Goal: Download file/media

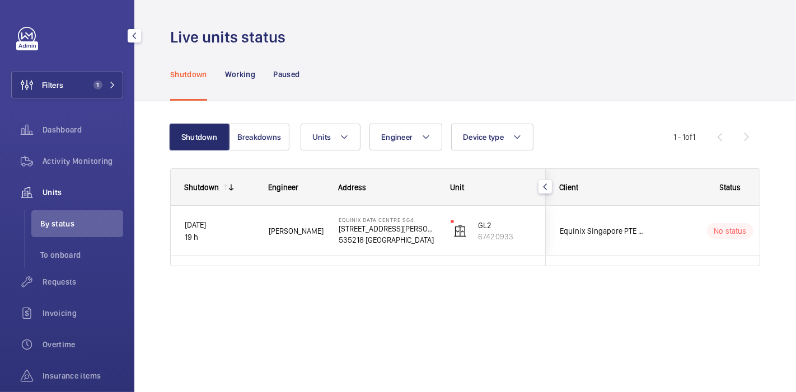
click at [84, 91] on button "Filters 1" at bounding box center [67, 85] width 112 height 27
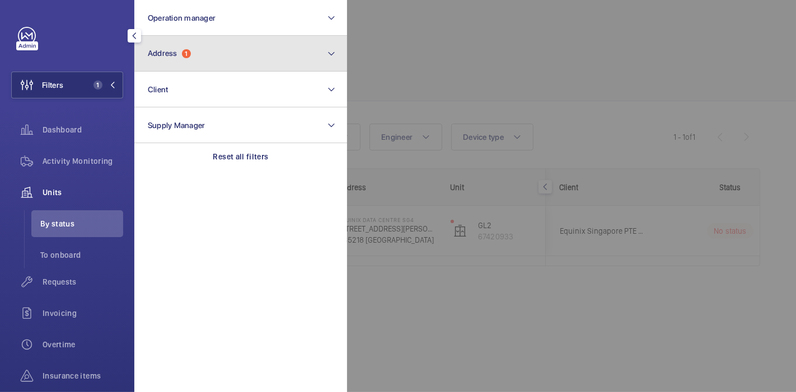
click at [187, 50] on span "1" at bounding box center [186, 53] width 9 height 9
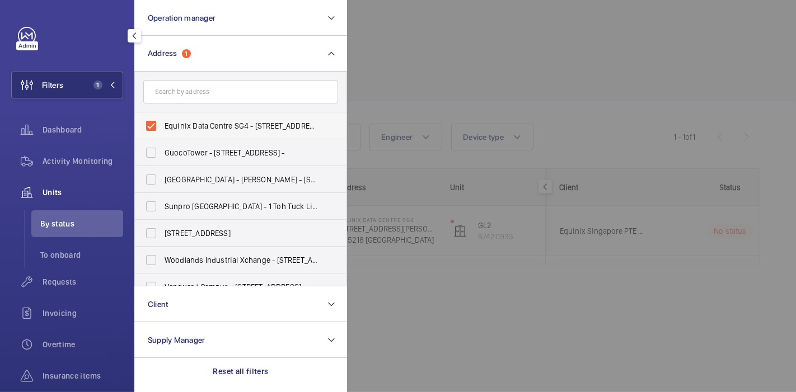
click at [196, 133] on label "Equinix Data Centre SG4 - [STREET_ADDRESS][PERSON_NAME]" at bounding box center [232, 125] width 195 height 27
click at [162, 133] on input "Equinix Data Centre SG4 - [STREET_ADDRESS][PERSON_NAME]" at bounding box center [151, 126] width 22 height 22
checkbox input "false"
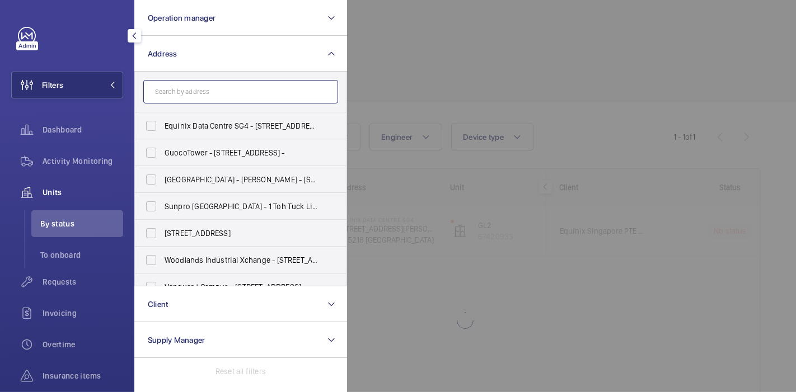
click at [201, 90] on input "text" at bounding box center [240, 91] width 195 height 23
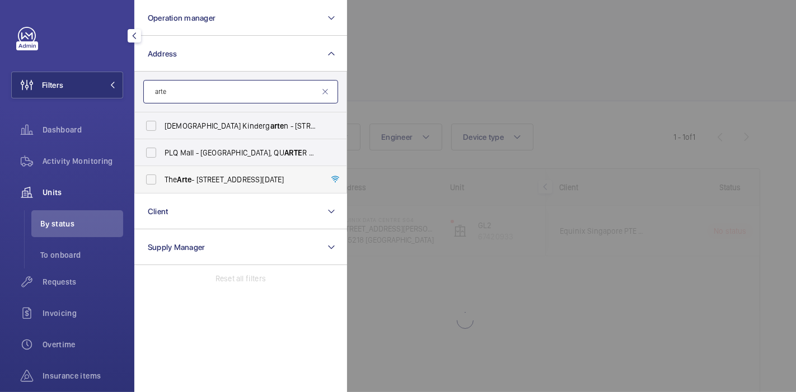
type input "arte"
click at [195, 179] on span "The Arte - [STREET_ADDRESS][DATE]" at bounding box center [241, 179] width 154 height 11
click at [162, 179] on input "The Arte - [STREET_ADDRESS][DATE]" at bounding box center [151, 179] width 22 height 22
checkbox input "true"
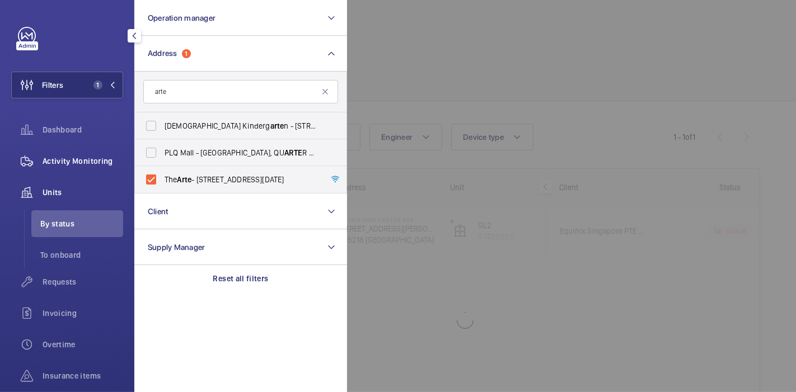
click at [82, 156] on span "Activity Monitoring" at bounding box center [83, 161] width 81 height 11
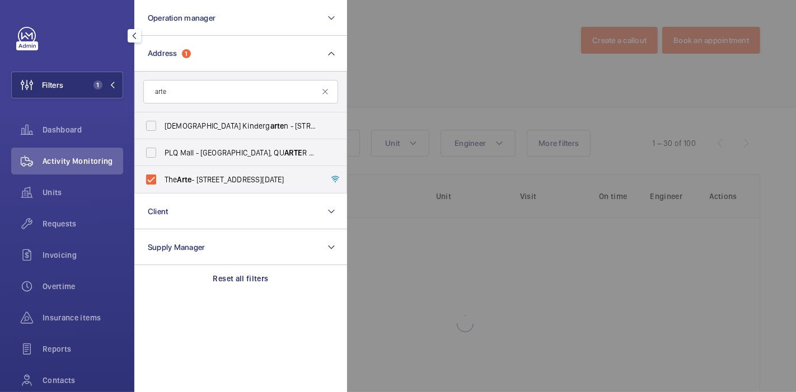
click at [82, 156] on span "Activity Monitoring" at bounding box center [83, 161] width 81 height 11
click at [65, 120] on div "Dashboard" at bounding box center [67, 129] width 112 height 27
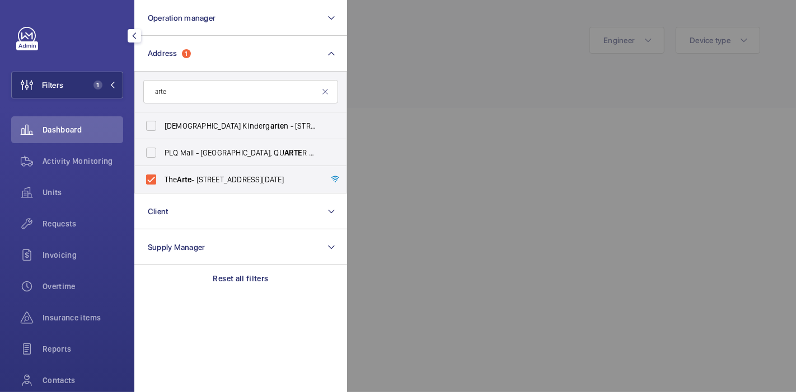
click at [358, 88] on div at bounding box center [745, 196] width 796 height 392
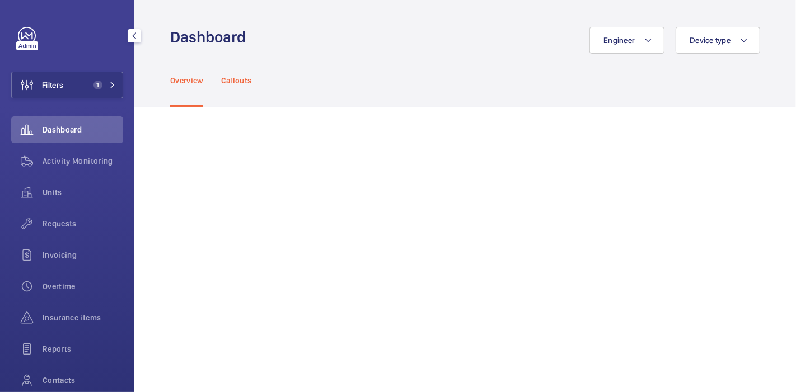
click at [243, 83] on p "Callouts" at bounding box center [236, 80] width 31 height 11
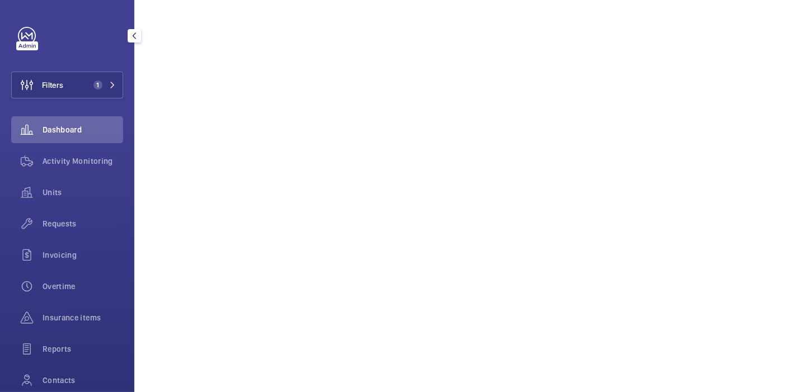
scroll to position [627, 0]
click at [88, 153] on div "Activity Monitoring" at bounding box center [67, 161] width 112 height 27
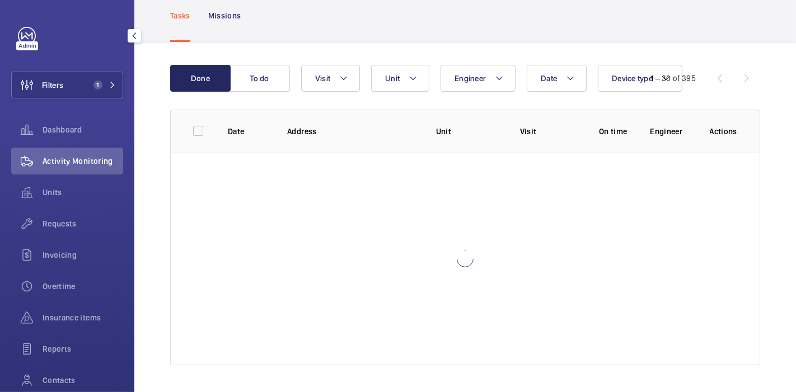
scroll to position [64, 0]
click at [553, 74] on span "More filters" at bounding box center [558, 78] width 40 height 9
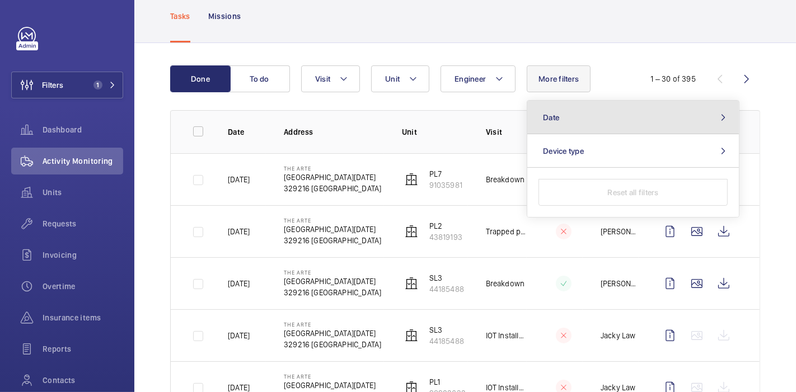
click at [564, 124] on button "Date" at bounding box center [632, 118] width 211 height 34
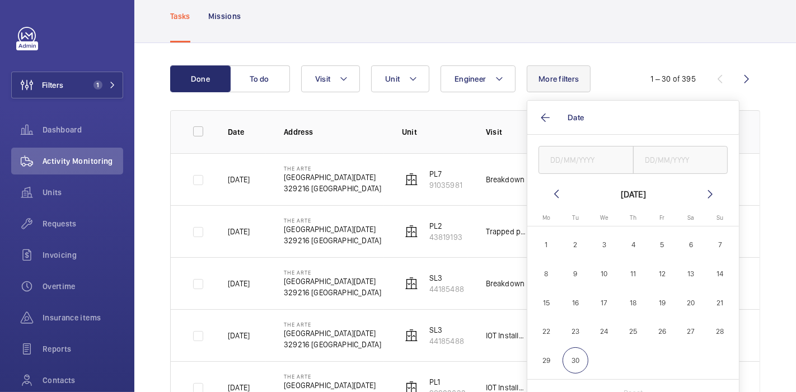
click at [551, 192] on mat-icon at bounding box center [555, 193] width 13 height 13
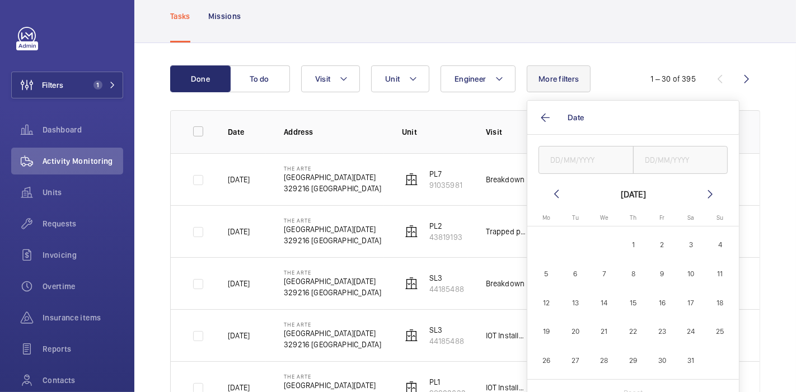
click at [551, 192] on mat-icon at bounding box center [555, 193] width 13 height 13
click at [711, 196] on mat-icon at bounding box center [709, 193] width 13 height 13
click at [577, 248] on span "1" at bounding box center [575, 245] width 26 height 26
type input "[DATE]"
click at [689, 168] on input "text" at bounding box center [680, 160] width 95 height 28
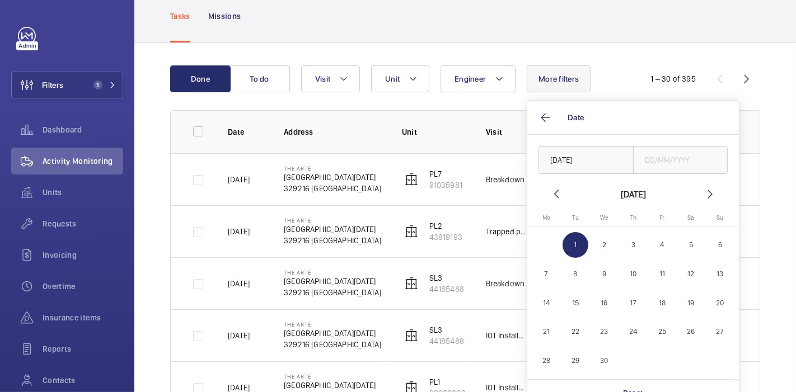
click at [706, 193] on mat-icon at bounding box center [709, 193] width 13 height 13
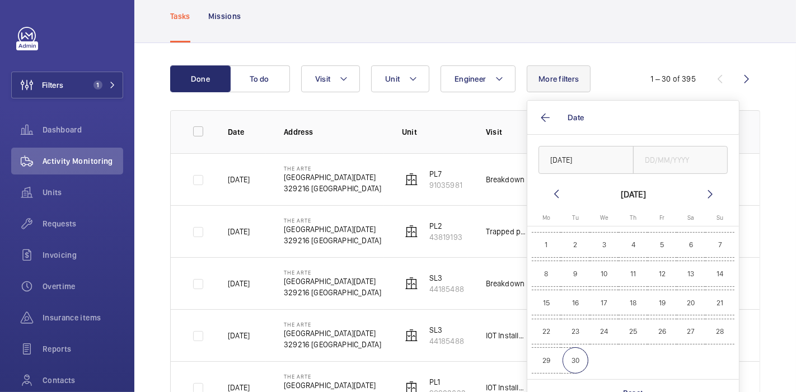
click at [573, 356] on span "30" at bounding box center [575, 360] width 26 height 26
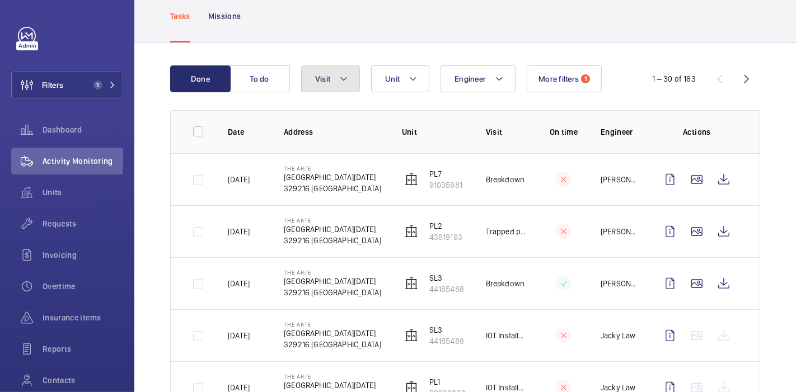
click at [334, 84] on button "Visit" at bounding box center [330, 78] width 59 height 27
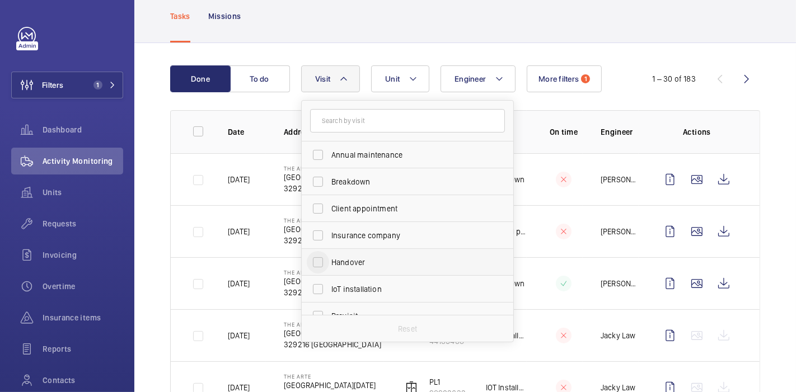
scroll to position [175, 0]
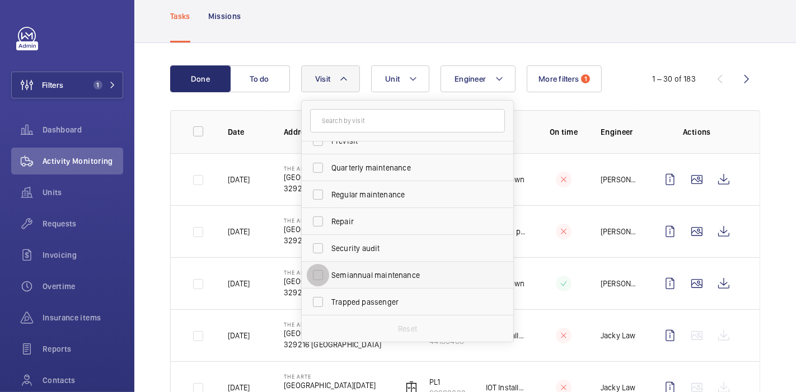
click at [318, 280] on input "Semiannual maintenance" at bounding box center [318, 275] width 22 height 22
checkbox input "true"
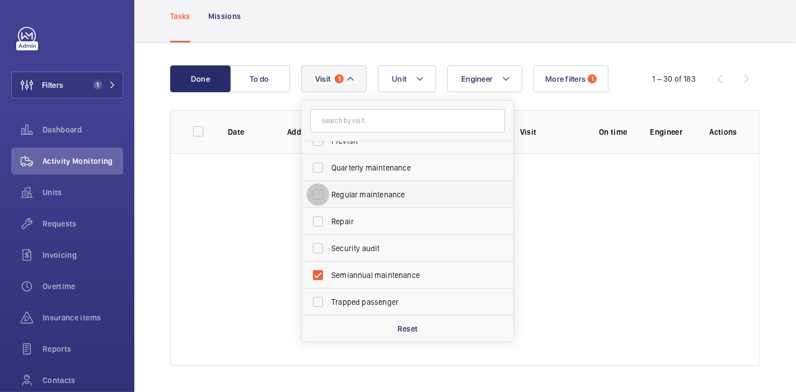
click at [321, 195] on input "Regular maintenance" at bounding box center [318, 195] width 22 height 22
checkbox input "true"
click at [316, 167] on input "Quarterly maintenance" at bounding box center [318, 168] width 22 height 22
checkbox input "true"
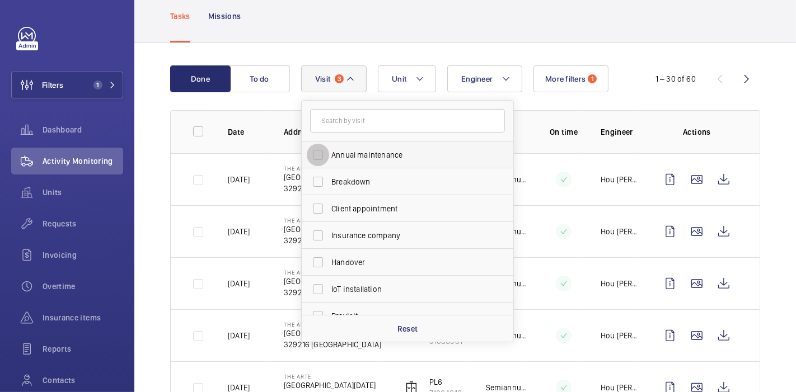
click at [315, 151] on input "Annual maintenance" at bounding box center [318, 155] width 22 height 22
checkbox input "true"
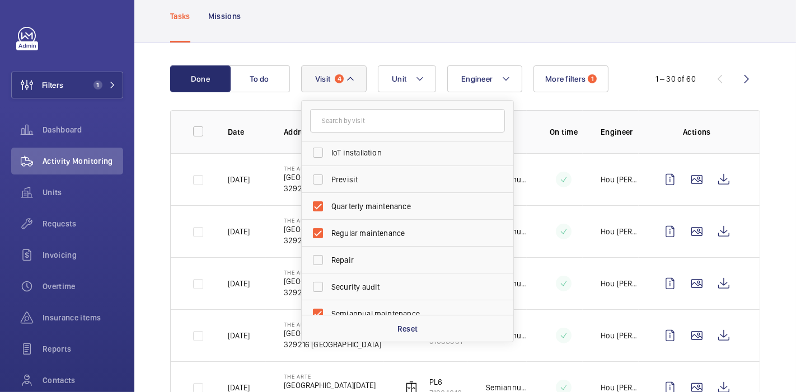
scroll to position [175, 0]
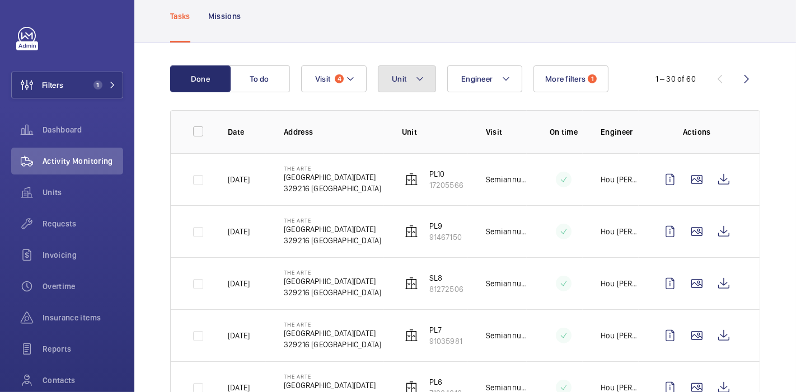
click at [424, 72] on button "Unit" at bounding box center [407, 78] width 58 height 27
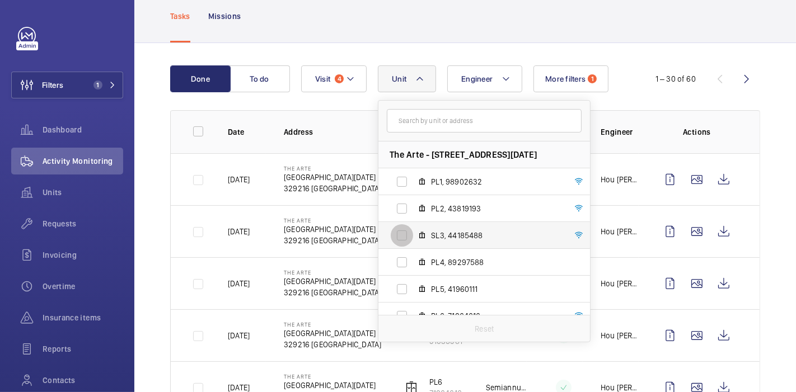
click at [404, 235] on input "SL3, 44185488" at bounding box center [402, 235] width 22 height 22
checkbox input "true"
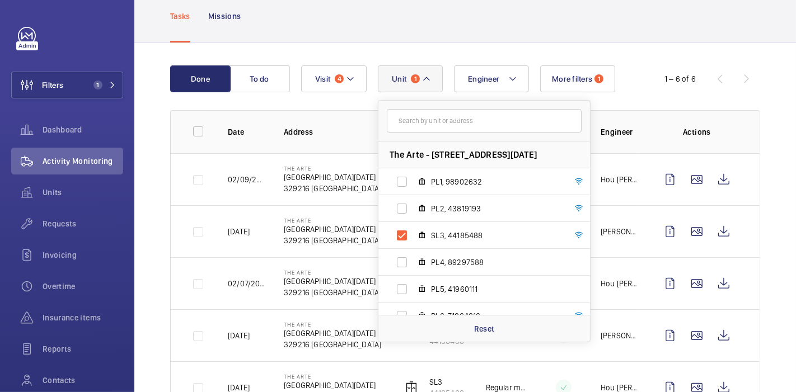
click at [145, 234] on div "Done To do Engineer Unit 1 The Arte - [STREET_ADDRESS][GEOGRAPHIC_DATA][DATE] P…" at bounding box center [464, 268] width 661 height 450
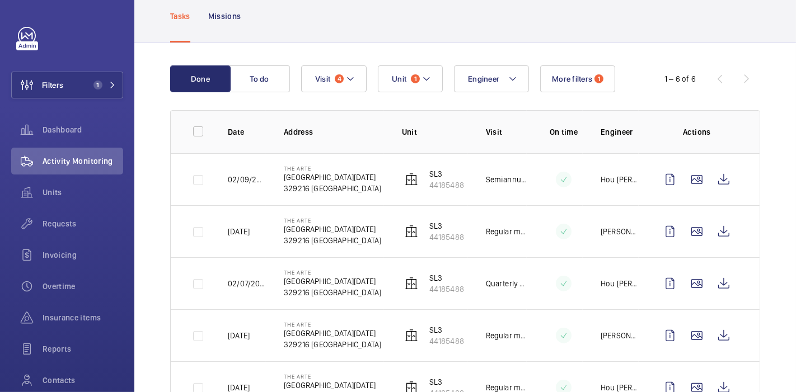
scroll to position [163, 0]
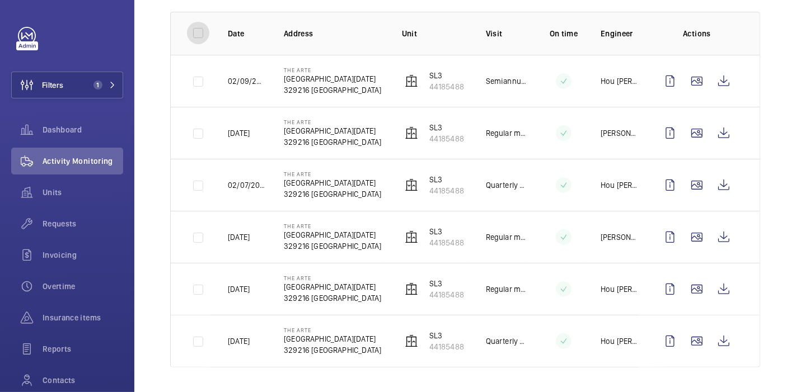
click at [201, 30] on input "checkbox" at bounding box center [198, 33] width 22 height 22
checkbox input "true"
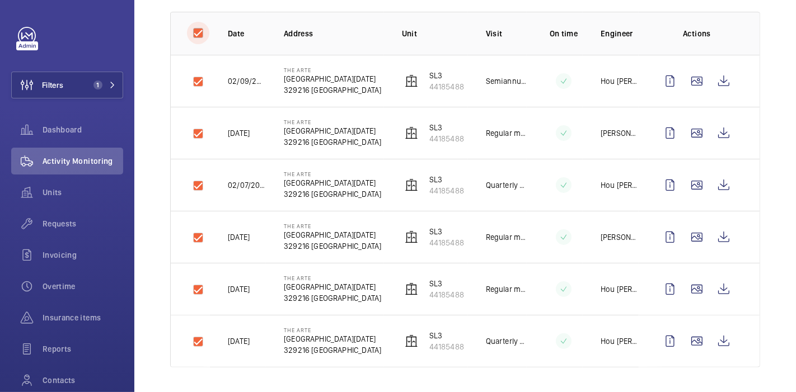
checkbox input "true"
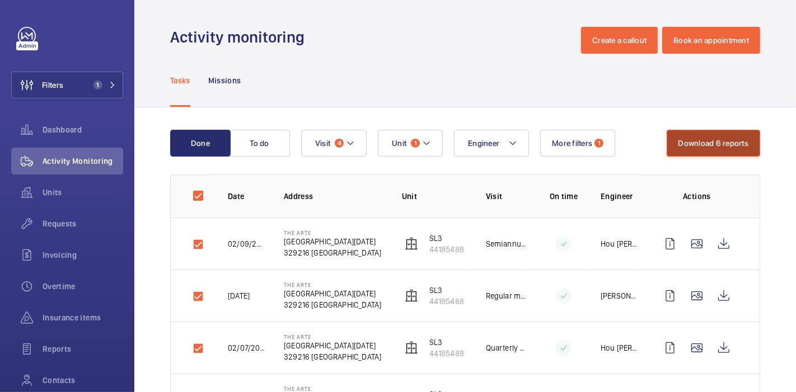
click at [700, 133] on button "Download 6 reports" at bounding box center [713, 143] width 94 height 27
click at [676, 149] on button "Download 6 reports" at bounding box center [713, 143] width 94 height 27
click at [774, 214] on div "Done To do Engineer Unit 1 Visit 4 More filters 1 1 – 6 of 6 Download 6 reports…" at bounding box center [464, 332] width 661 height 450
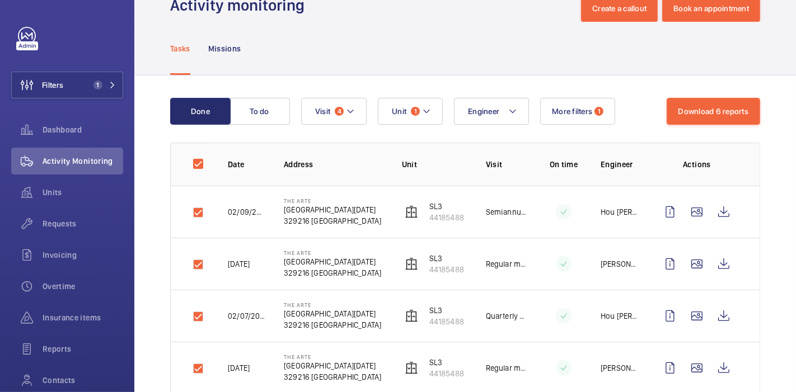
scroll to position [32, 0]
click at [685, 107] on button "Download 6 reports" at bounding box center [713, 111] width 94 height 27
click at [509, 24] on div "Tasks Missions" at bounding box center [465, 48] width 590 height 53
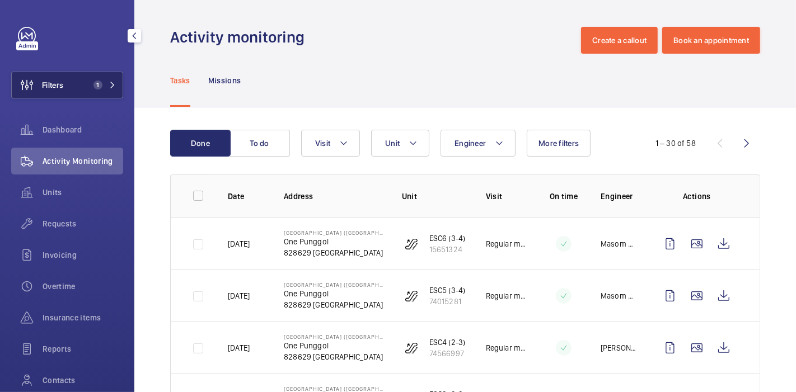
scroll to position [65, 0]
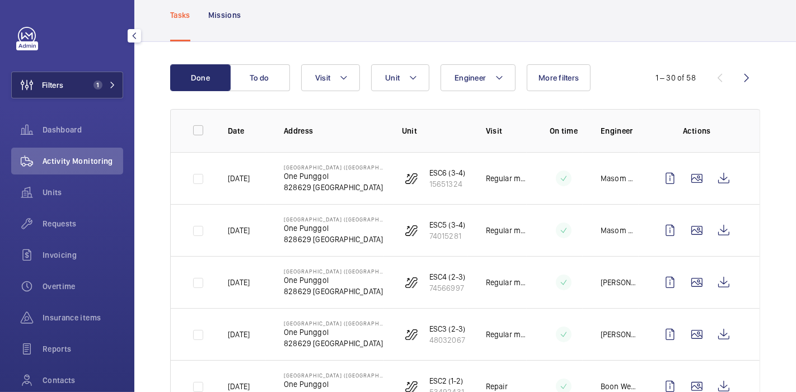
click at [104, 79] on button "Filters 1" at bounding box center [67, 85] width 112 height 27
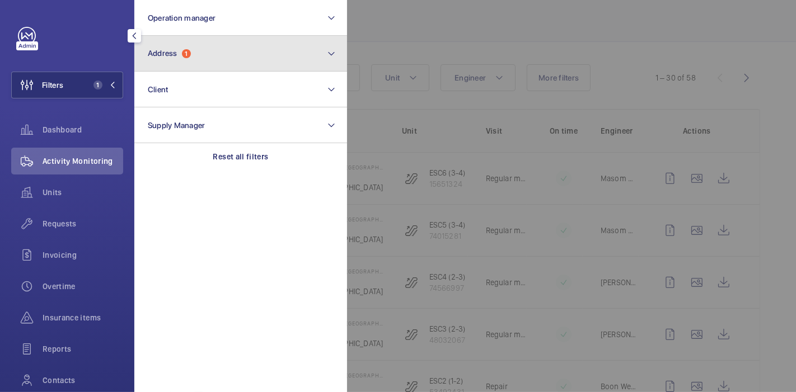
click at [162, 55] on span "Address" at bounding box center [163, 53] width 30 height 9
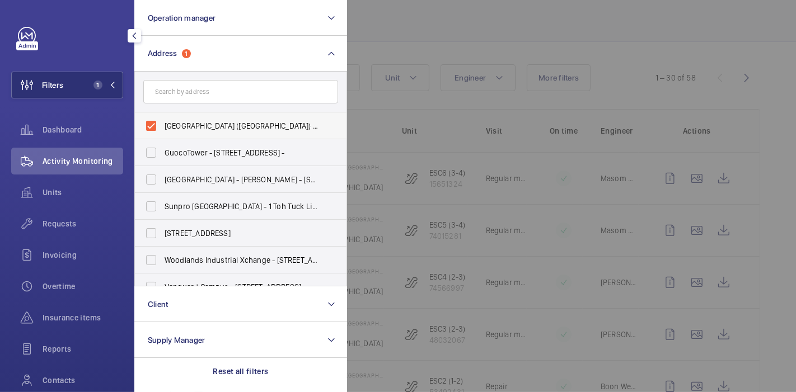
click at [185, 124] on span "Punggol Regional Library (PRL) - One Punggol, SINGAPORE 828629" at bounding box center [241, 125] width 154 height 11
click at [162, 124] on input "Punggol Regional Library (PRL) - One Punggol, SINGAPORE 828629" at bounding box center [151, 126] width 22 height 22
checkbox input "false"
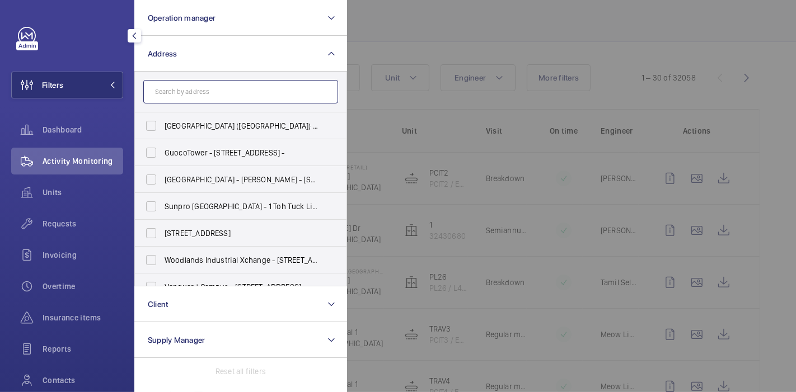
click at [214, 89] on input "text" at bounding box center [240, 91] width 195 height 23
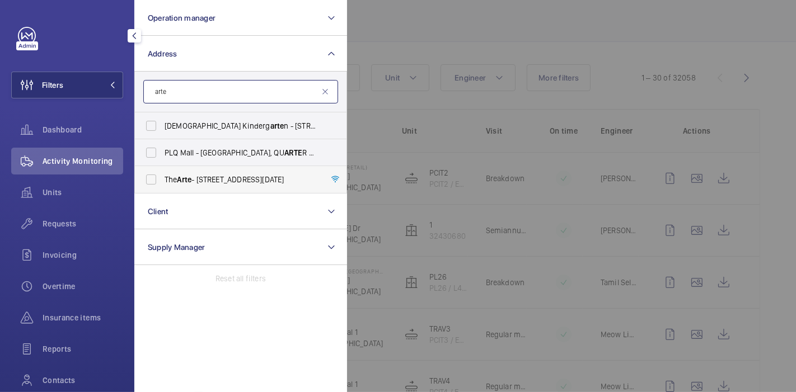
type input "arte"
click at [179, 176] on span "Arte" at bounding box center [184, 179] width 15 height 9
click at [162, 176] on input "The Arte - [STREET_ADDRESS][DATE]" at bounding box center [151, 179] width 22 height 22
checkbox input "true"
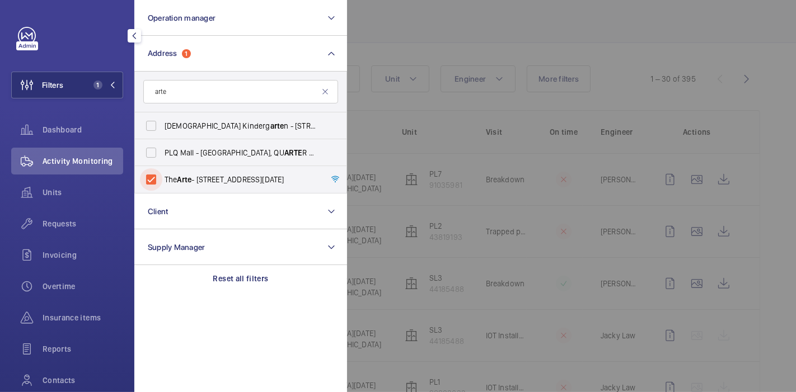
scroll to position [65, 0]
click at [428, 25] on div at bounding box center [745, 196] width 796 height 392
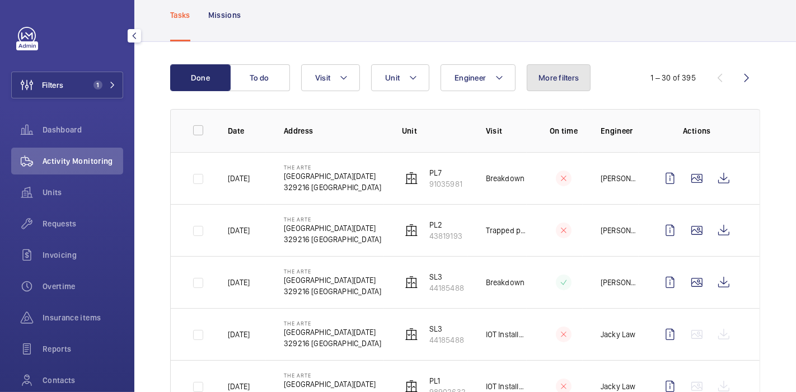
click at [542, 83] on button "More filters" at bounding box center [558, 77] width 64 height 27
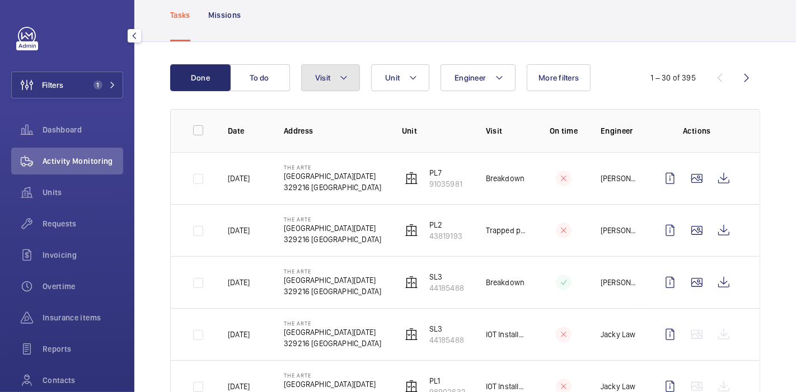
click at [345, 73] on mat-icon at bounding box center [343, 77] width 9 height 13
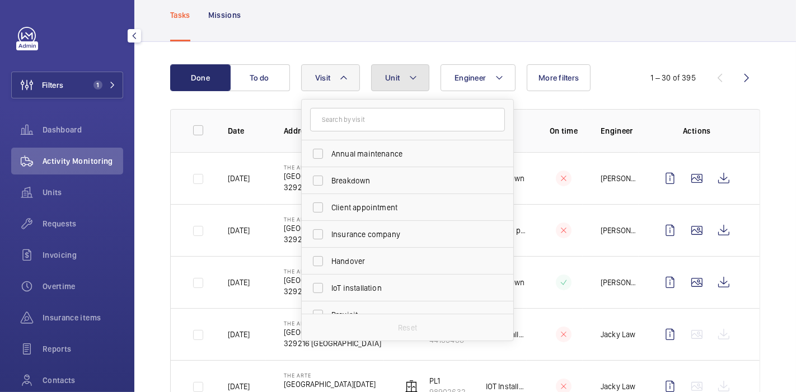
click at [407, 79] on button "Unit" at bounding box center [400, 77] width 58 height 27
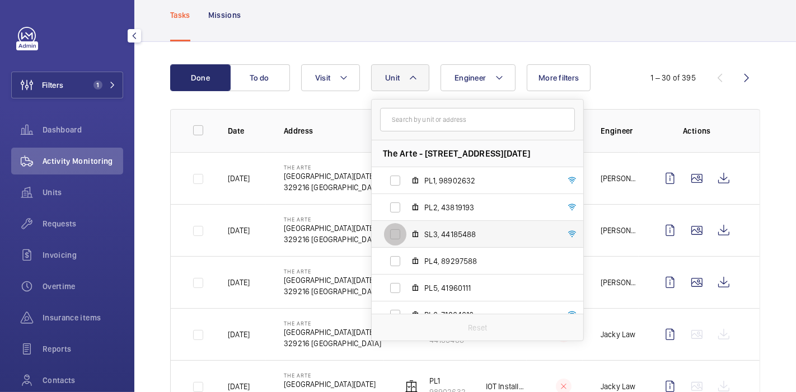
click at [400, 231] on input "SL3, 44185488" at bounding box center [395, 234] width 22 height 22
checkbox input "true"
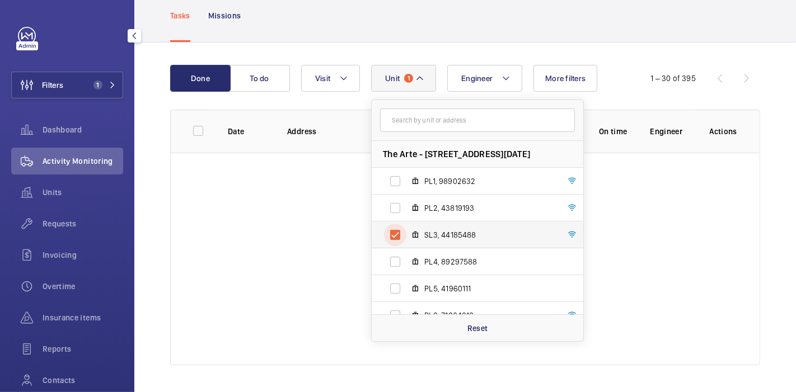
scroll to position [64, 0]
click at [395, 39] on div "Tasks Missions" at bounding box center [465, 15] width 590 height 53
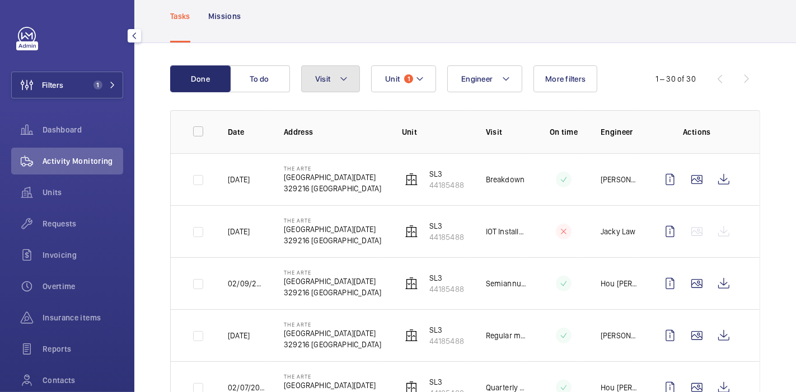
click at [332, 85] on button "Visit" at bounding box center [330, 78] width 59 height 27
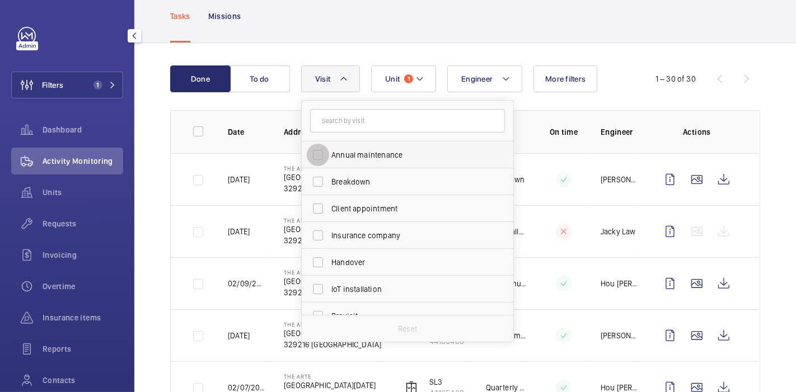
click at [313, 159] on input "Annual maintenance" at bounding box center [318, 155] width 22 height 22
checkbox input "true"
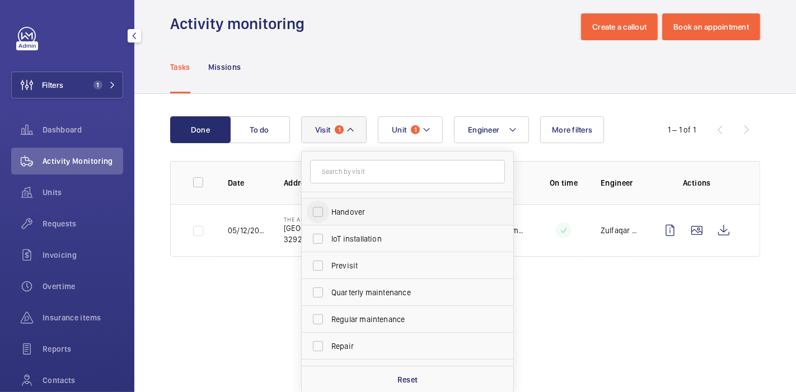
scroll to position [102, 0]
click at [325, 295] on input "Quarterly maintenance" at bounding box center [318, 291] width 22 height 22
checkbox input "true"
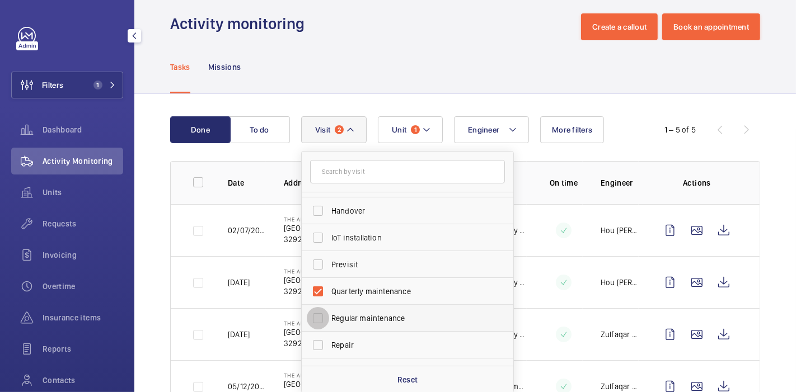
click at [319, 325] on input "Regular maintenance" at bounding box center [318, 318] width 22 height 22
checkbox input "true"
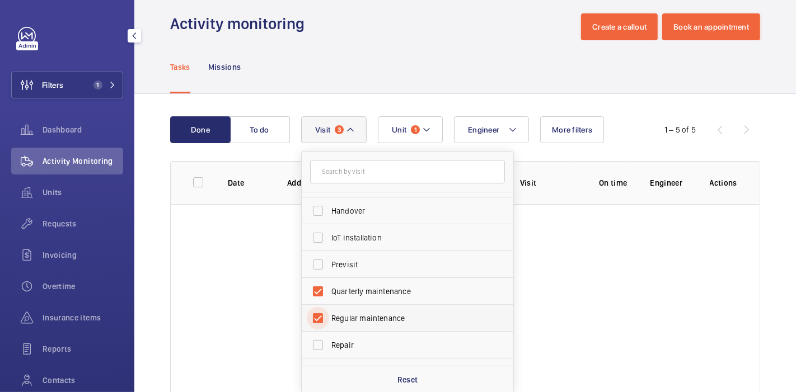
scroll to position [175, 0]
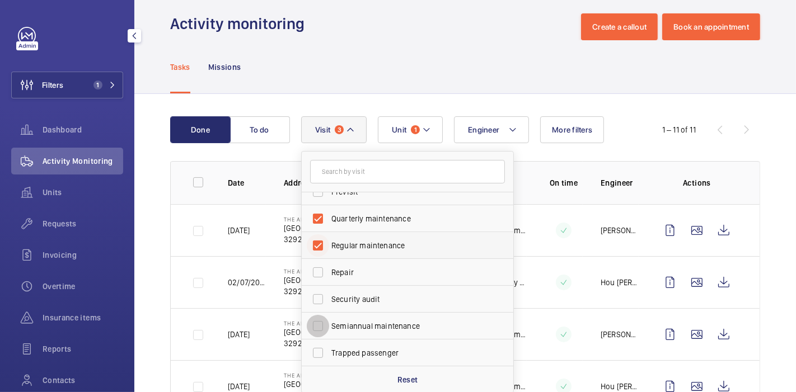
click at [319, 325] on input "Semiannual maintenance" at bounding box center [318, 326] width 22 height 22
checkbox input "true"
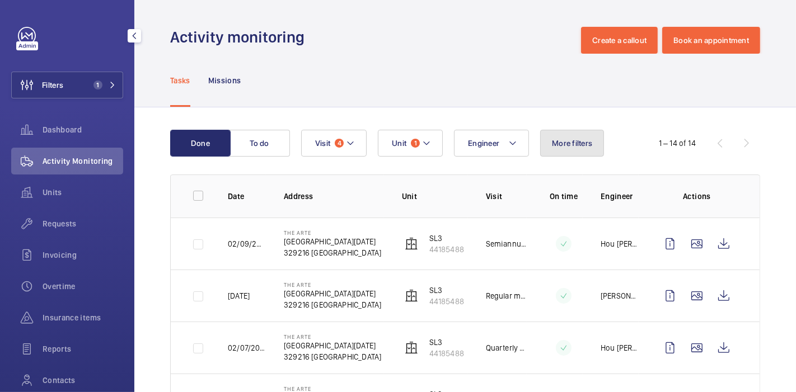
click at [573, 140] on span "More filters" at bounding box center [572, 143] width 40 height 9
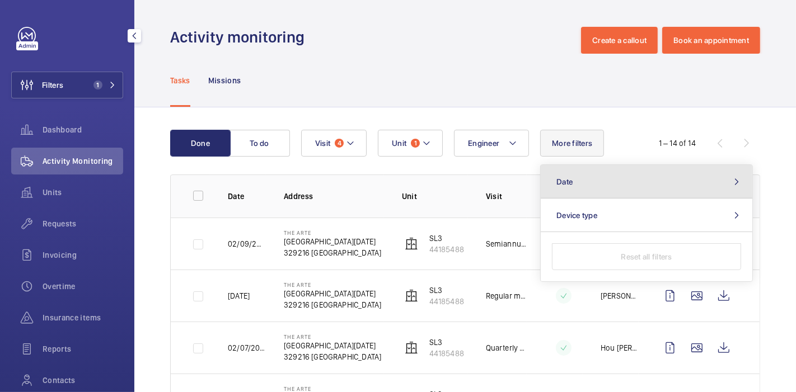
click at [637, 186] on button "Date" at bounding box center [645, 182] width 211 height 34
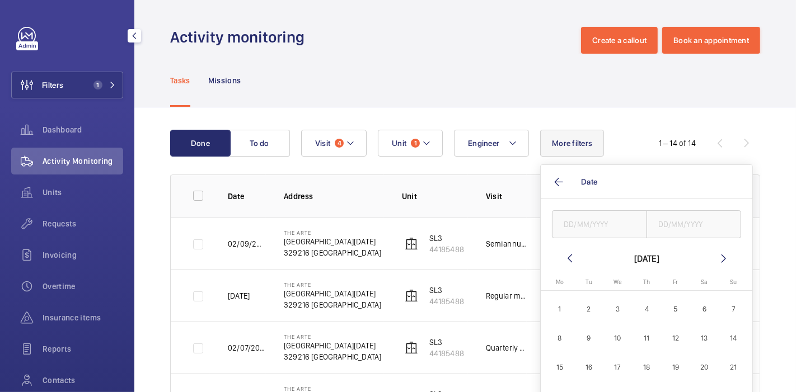
click at [573, 261] on mat-icon at bounding box center [569, 258] width 13 height 13
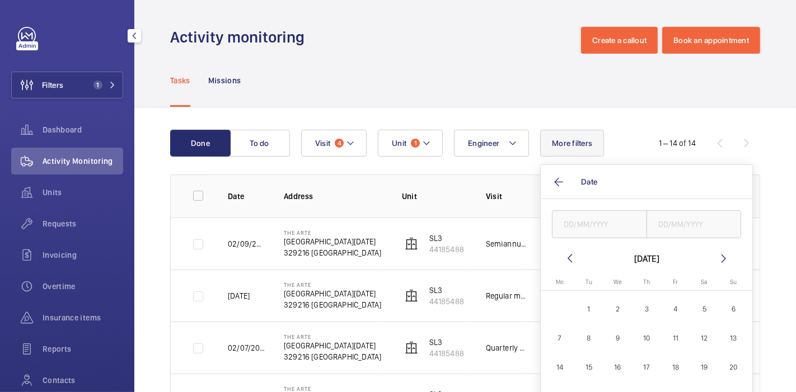
click at [573, 261] on mat-icon at bounding box center [569, 258] width 13 height 13
click at [717, 257] on mat-icon at bounding box center [723, 258] width 13 height 13
click at [718, 259] on mat-icon at bounding box center [723, 258] width 13 height 13
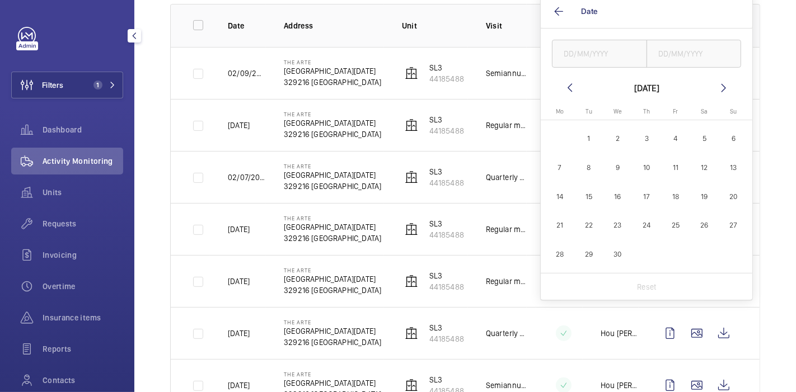
scroll to position [182, 0]
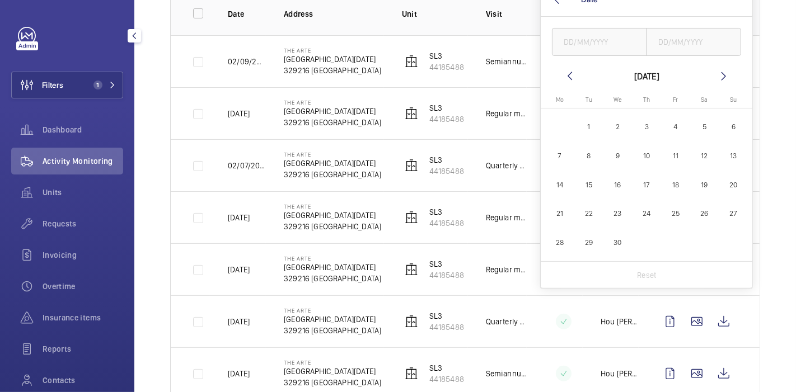
click at [767, 227] on div "Done To do Engineer Unit 1 Visit 4 More filters Date April 2025 Monday Mo Tuesd…" at bounding box center [464, 358] width 661 height 866
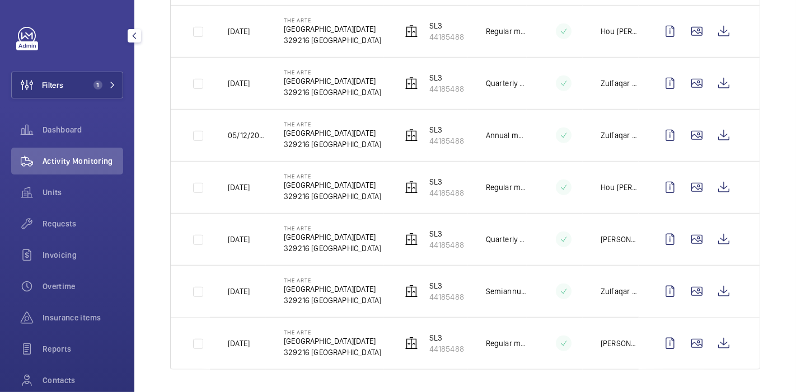
scroll to position [0, 0]
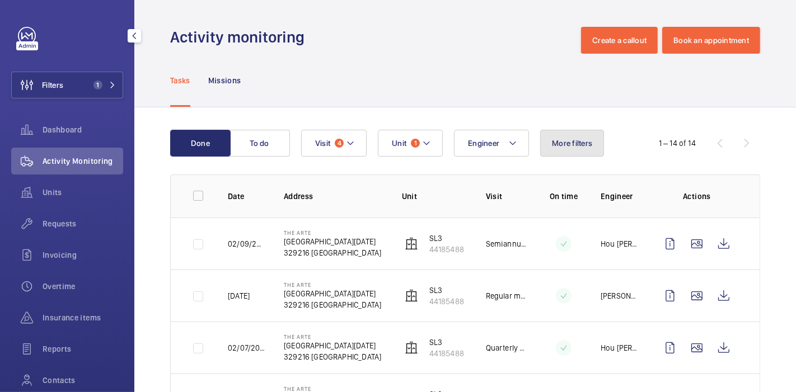
click at [581, 142] on span "More filters" at bounding box center [572, 143] width 40 height 9
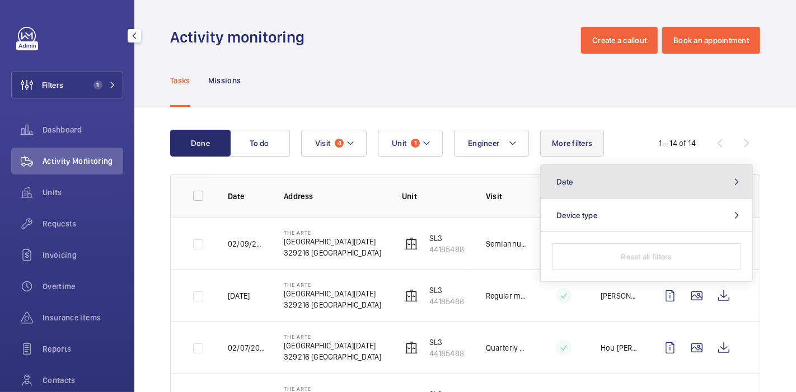
click at [595, 185] on button "Date" at bounding box center [645, 182] width 211 height 34
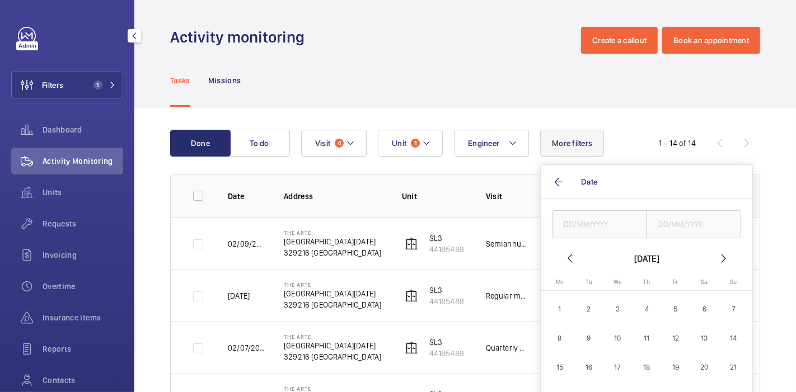
click at [568, 257] on mat-icon at bounding box center [569, 258] width 13 height 13
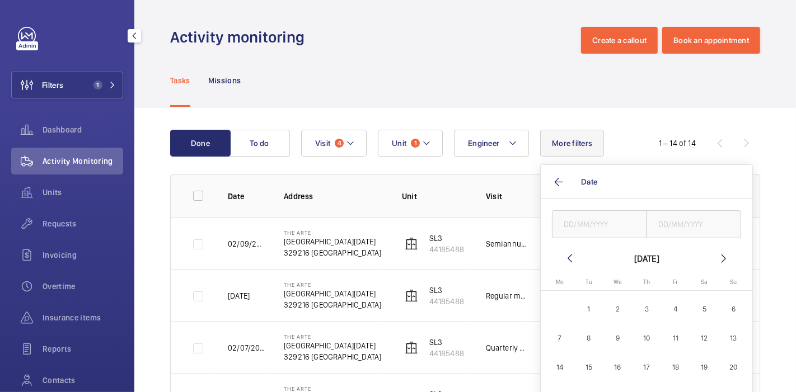
click at [568, 257] on mat-icon at bounding box center [569, 258] width 13 height 13
click at [721, 264] on mat-icon at bounding box center [723, 258] width 13 height 13
click at [594, 311] on span "1" at bounding box center [589, 310] width 26 height 26
type input "[DATE]"
click at [717, 261] on mat-icon at bounding box center [723, 258] width 13 height 13
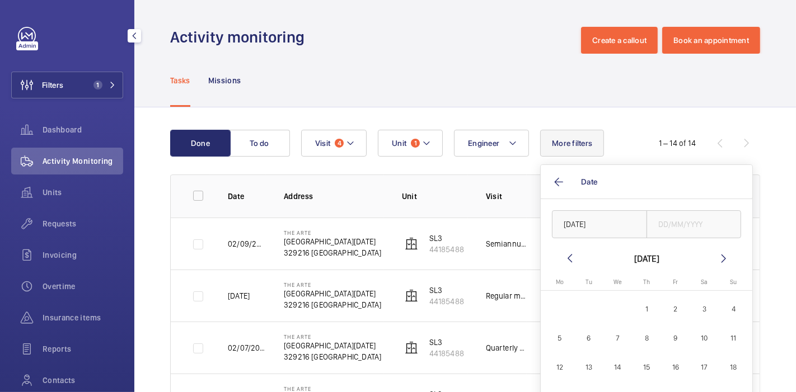
click at [717, 261] on mat-icon at bounding box center [723, 258] width 13 height 13
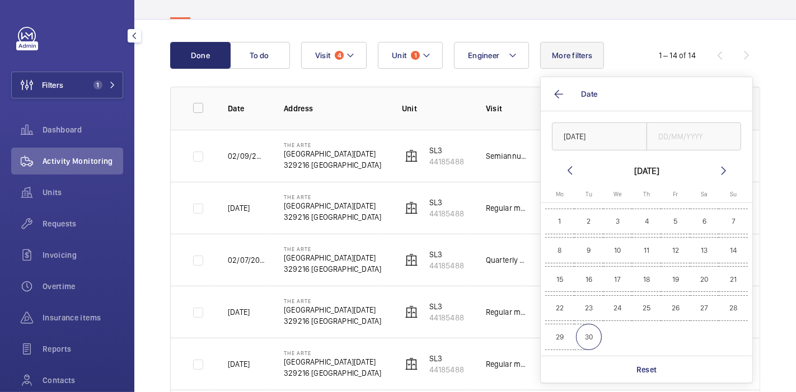
click at [590, 340] on span "30" at bounding box center [589, 337] width 26 height 26
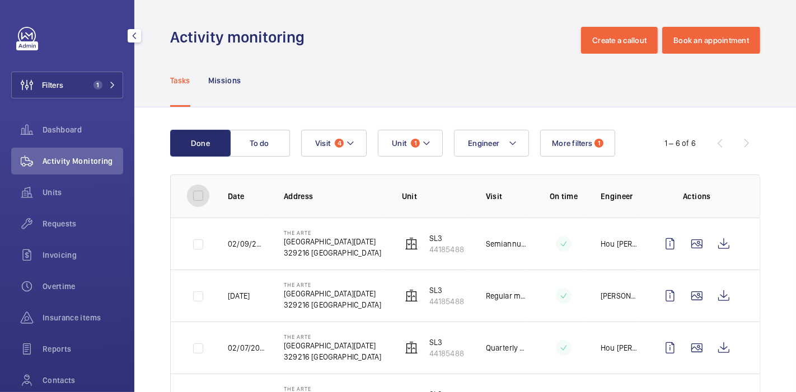
click at [195, 199] on input "checkbox" at bounding box center [198, 196] width 22 height 22
checkbox input "true"
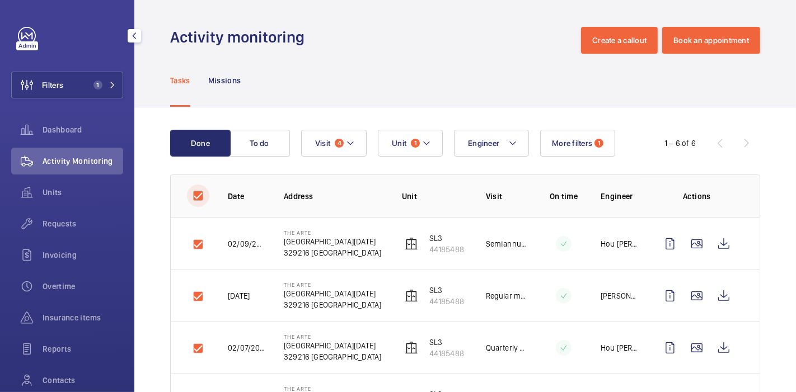
checkbox input "true"
click at [674, 135] on button "Download 6 reports" at bounding box center [713, 143] width 94 height 27
click at [461, 98] on div "Tasks Missions" at bounding box center [465, 80] width 590 height 53
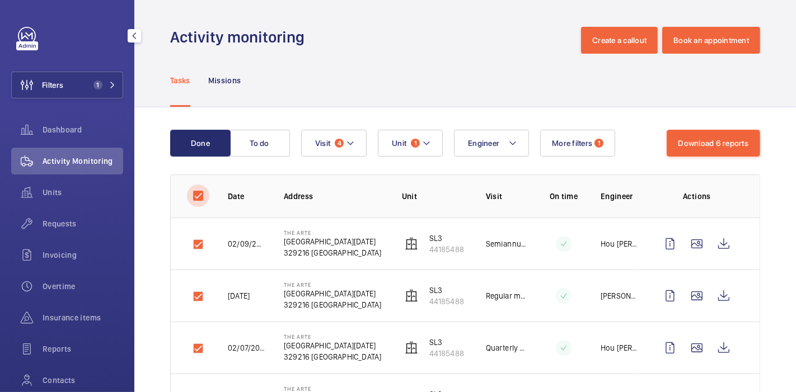
click at [196, 188] on input "checkbox" at bounding box center [198, 196] width 22 height 22
checkbox input "false"
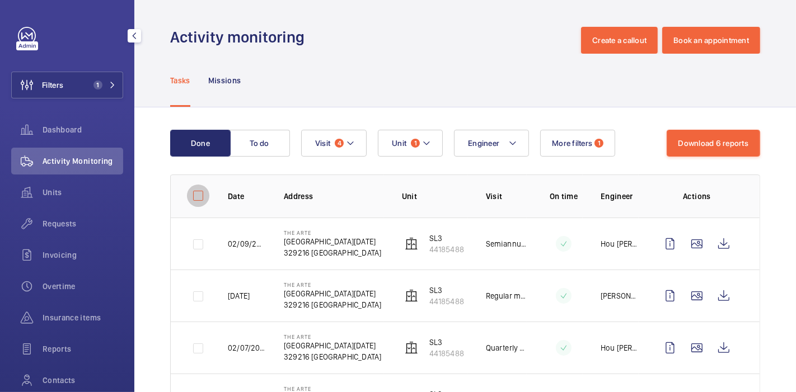
checkbox input "false"
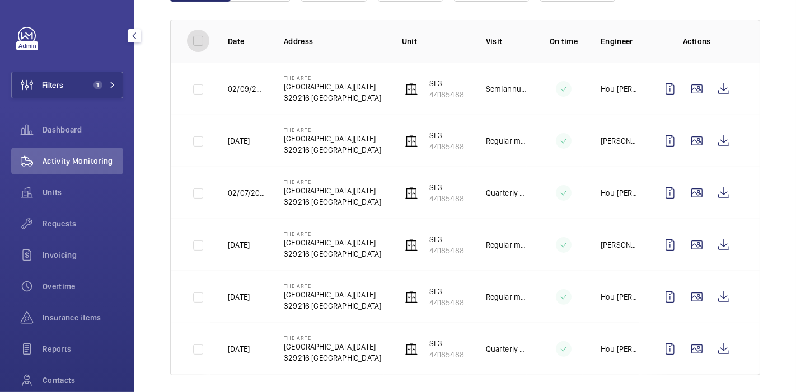
scroll to position [155, 0]
click at [713, 79] on wm-front-icon-button at bounding box center [723, 89] width 27 height 27
click at [711, 132] on wm-front-icon-button at bounding box center [723, 141] width 27 height 27
click at [713, 198] on wm-front-icon-button at bounding box center [723, 193] width 27 height 27
click at [715, 247] on wm-front-icon-button at bounding box center [723, 245] width 27 height 27
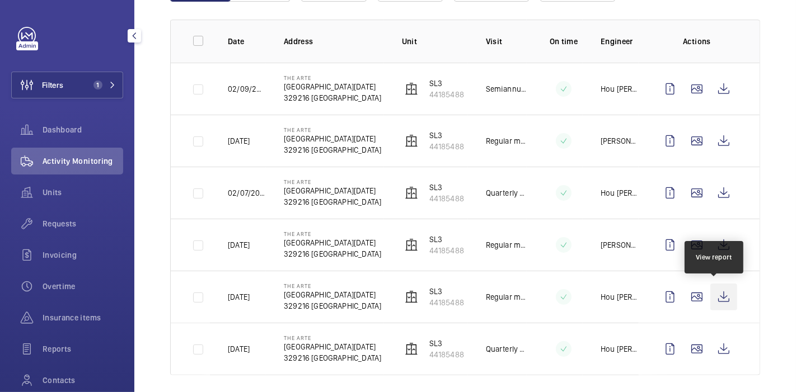
click at [719, 298] on wm-front-icon-button at bounding box center [723, 297] width 27 height 27
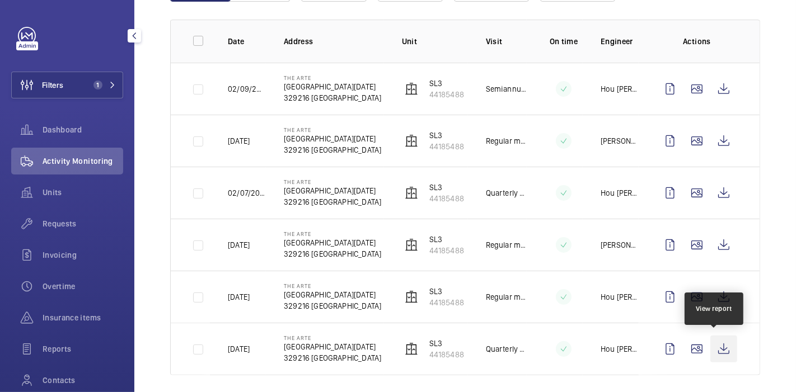
click at [711, 359] on wm-front-icon-button at bounding box center [723, 349] width 27 height 27
